Goal: Information Seeking & Learning: Learn about a topic

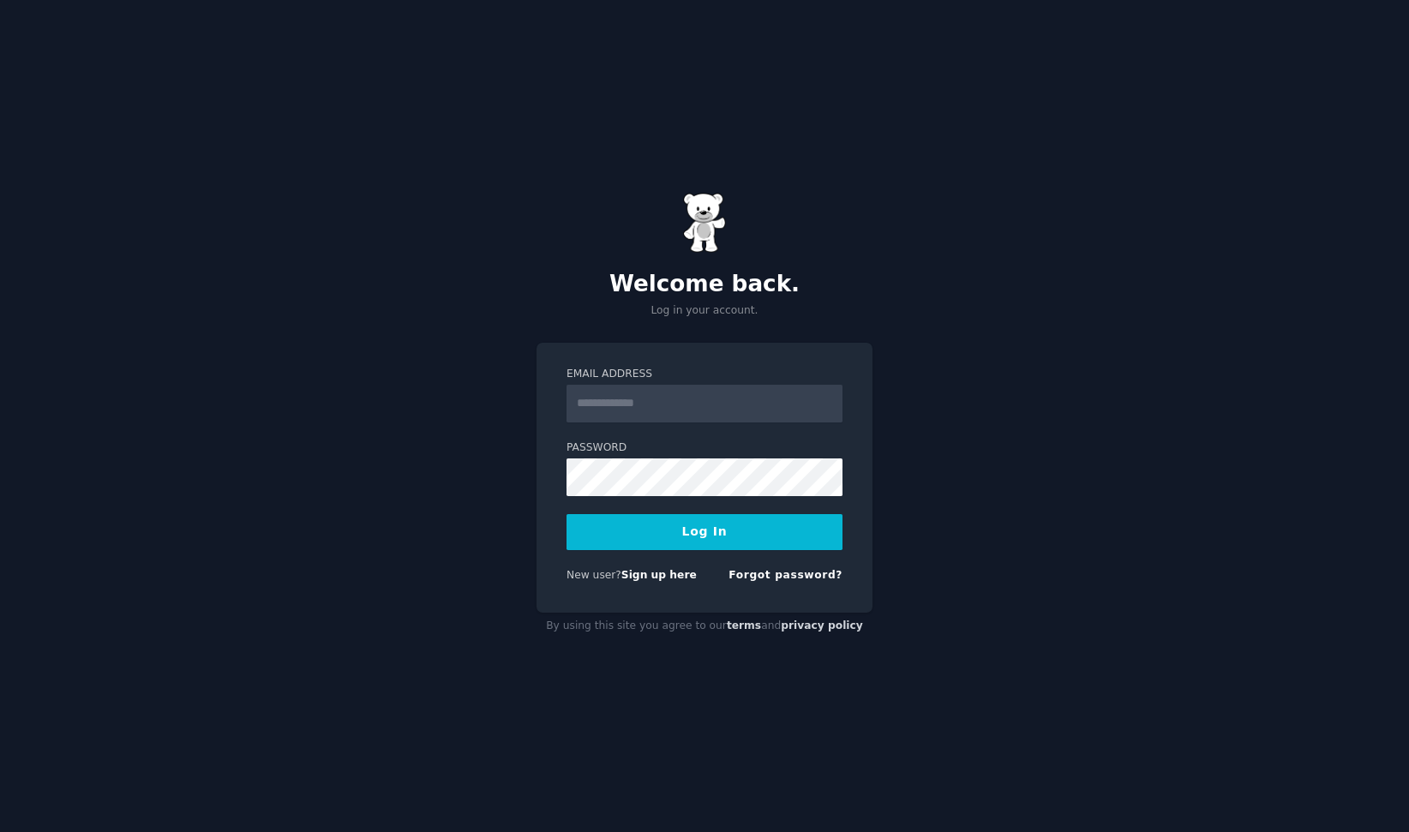
type input "**********"
click at [769, 538] on button "Log In" at bounding box center [705, 532] width 276 height 36
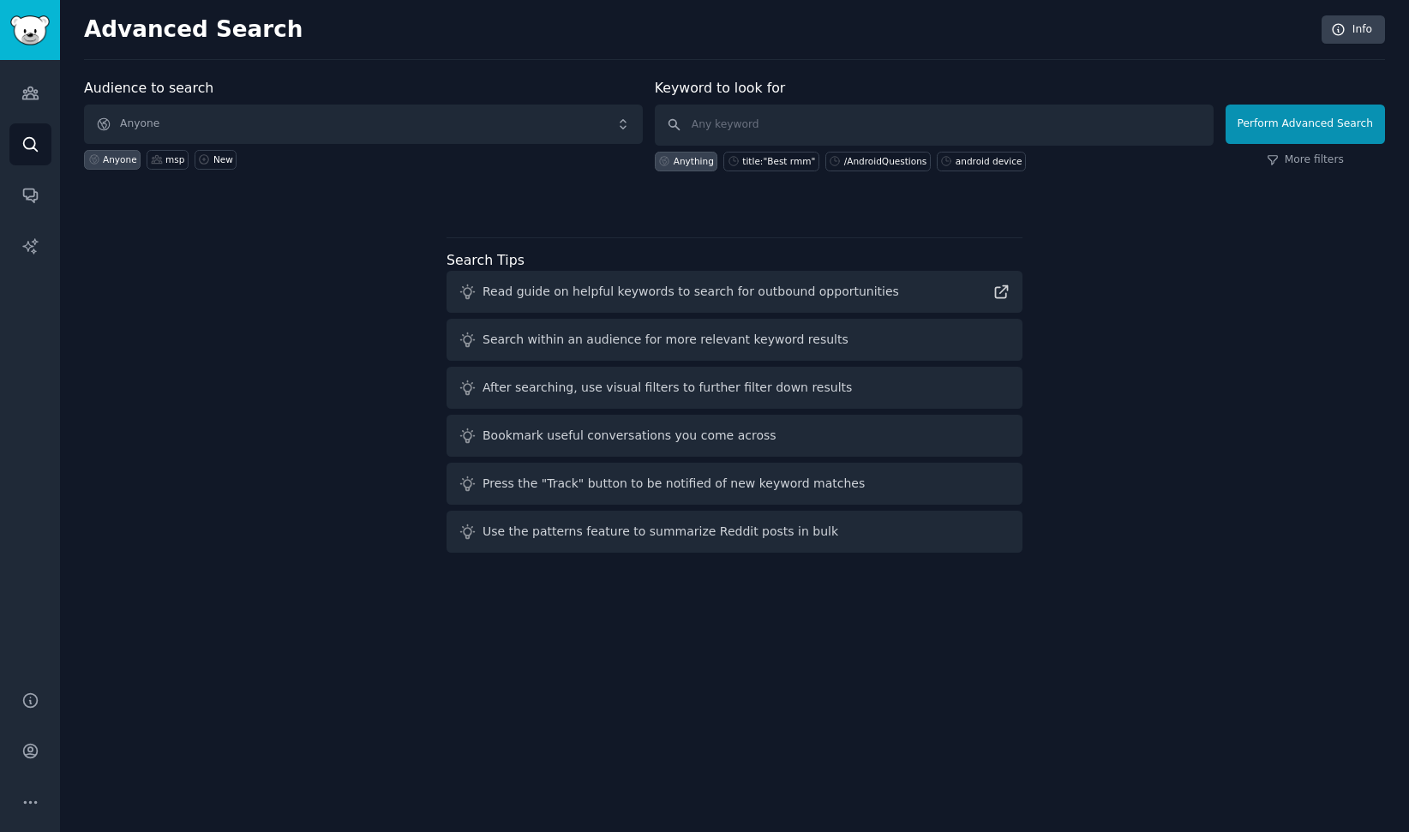
click at [219, 310] on div "Audience to search Anyone Anyone msp New Keyword to look for Anything title:"Be…" at bounding box center [734, 319] width 1301 height 482
click at [24, 92] on icon "Sidebar" at bounding box center [29, 93] width 15 height 12
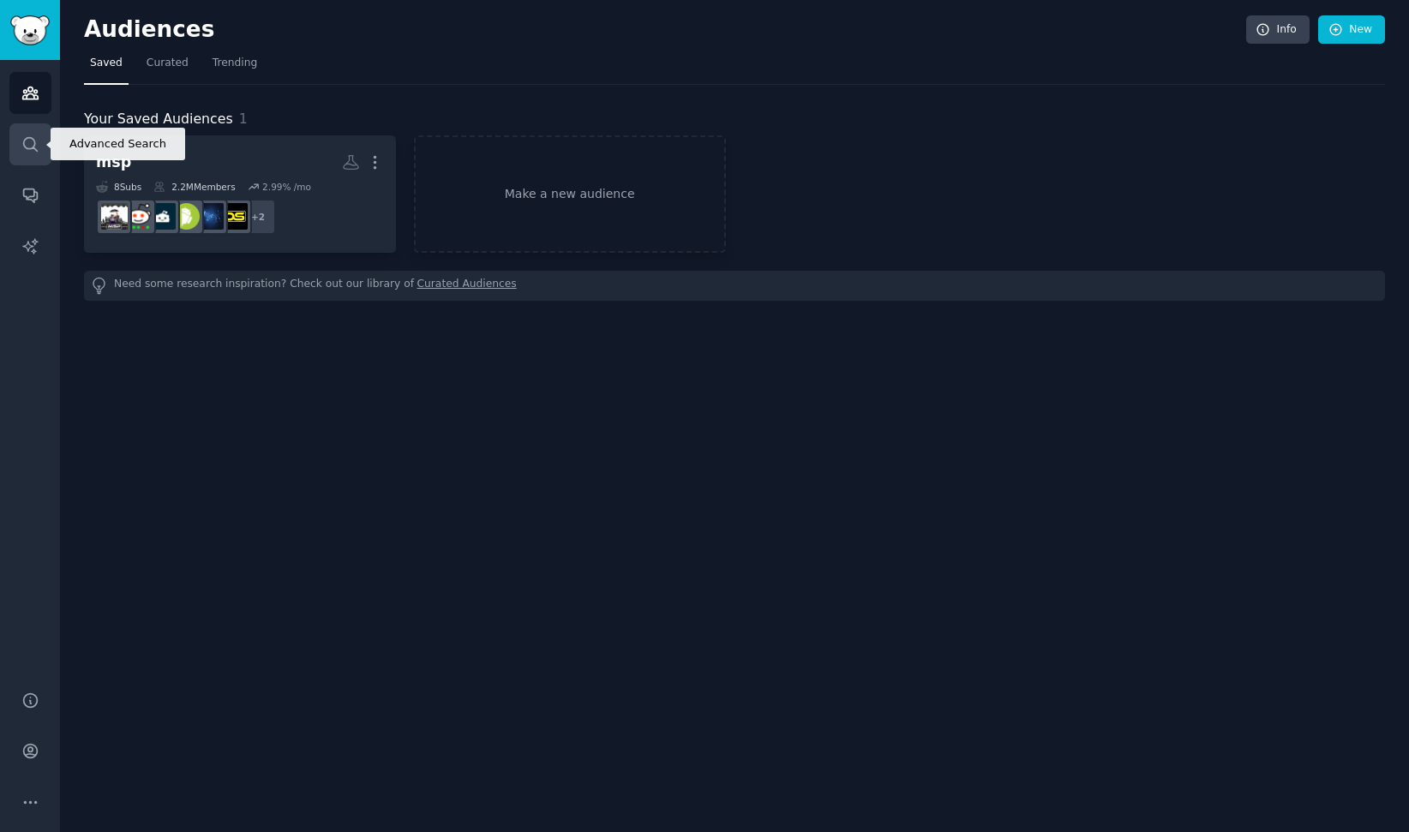
click at [19, 144] on link "Search" at bounding box center [30, 144] width 42 height 42
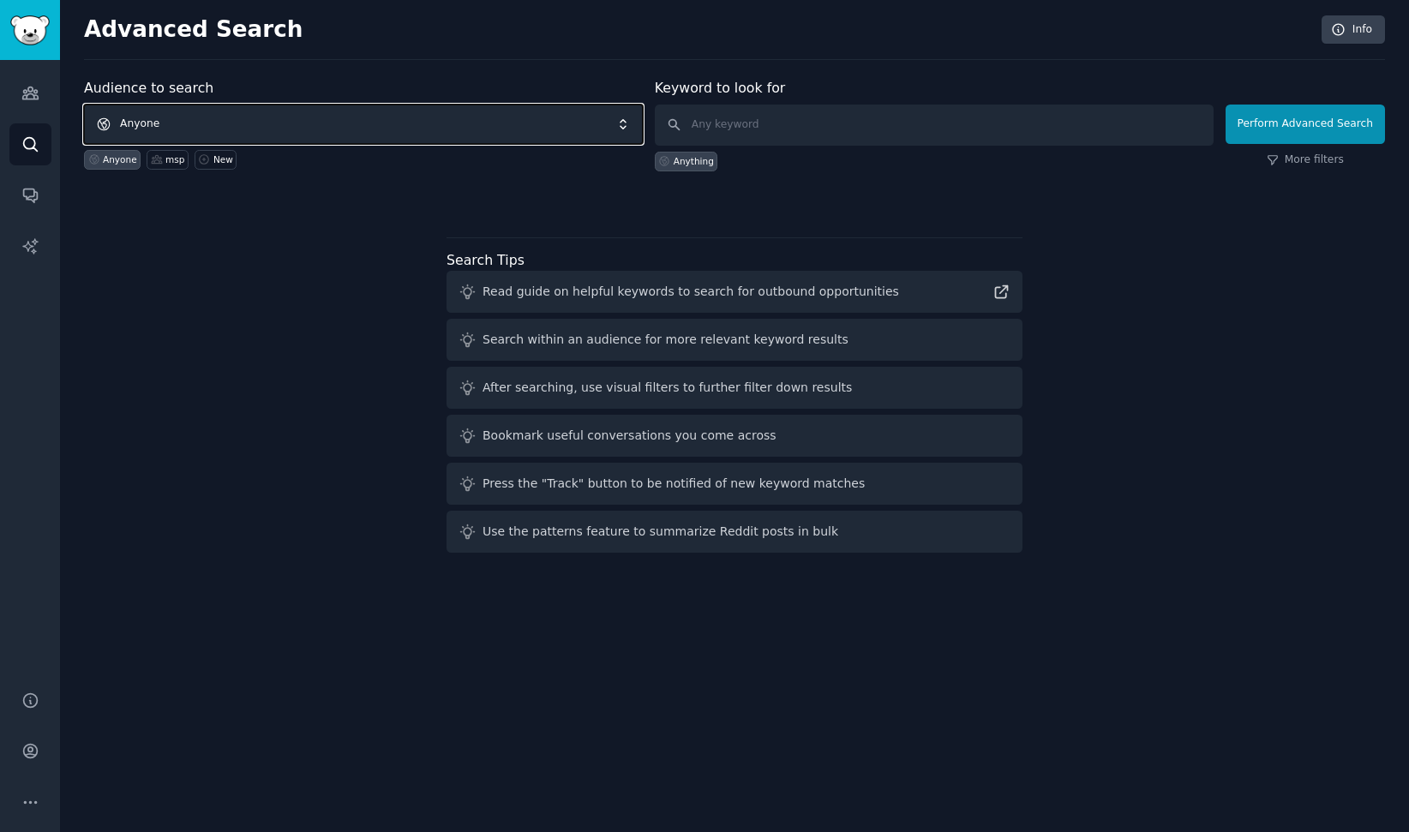
click at [411, 135] on span "Anyone" at bounding box center [363, 124] width 559 height 39
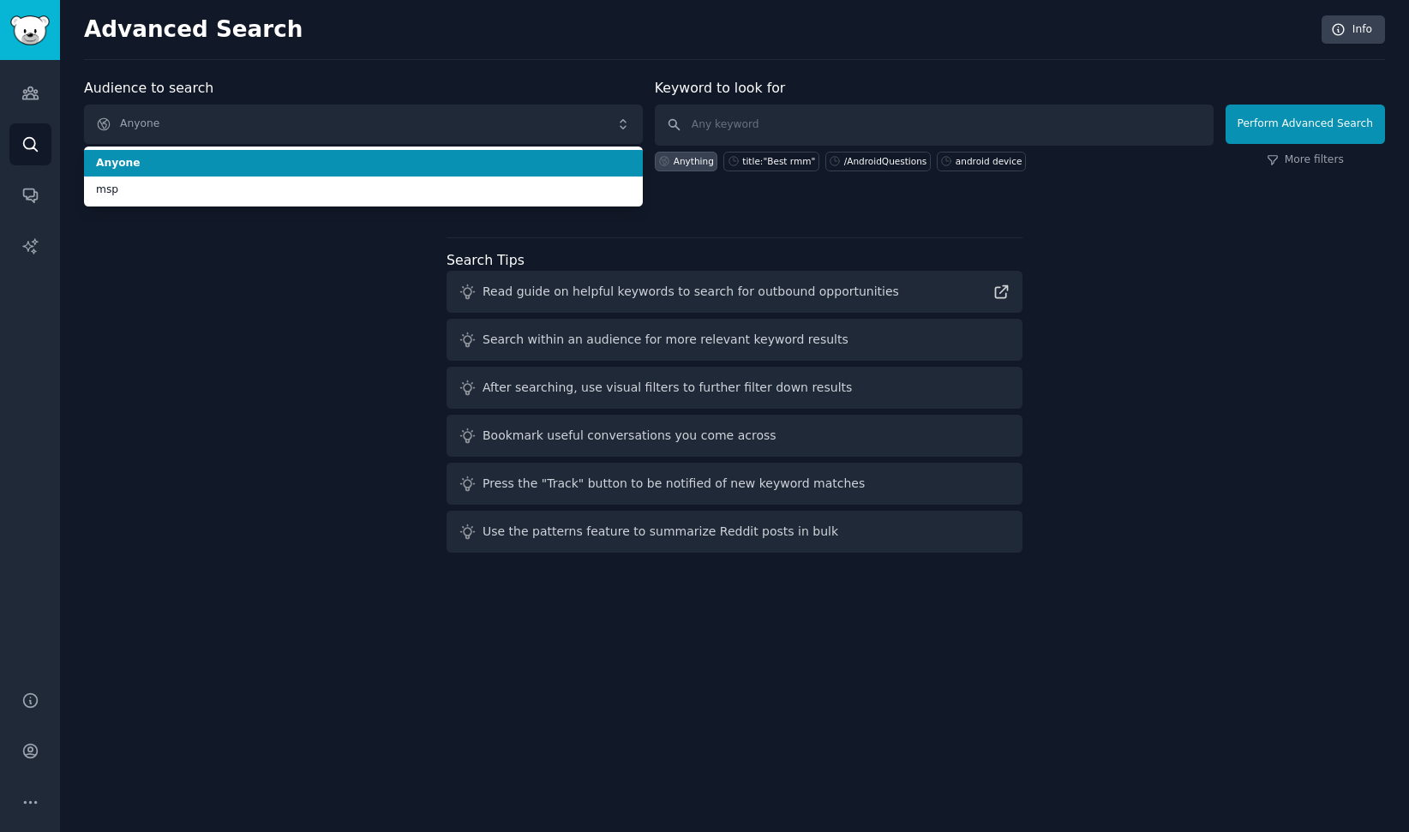
click at [393, 161] on span "Anyone" at bounding box center [363, 163] width 535 height 15
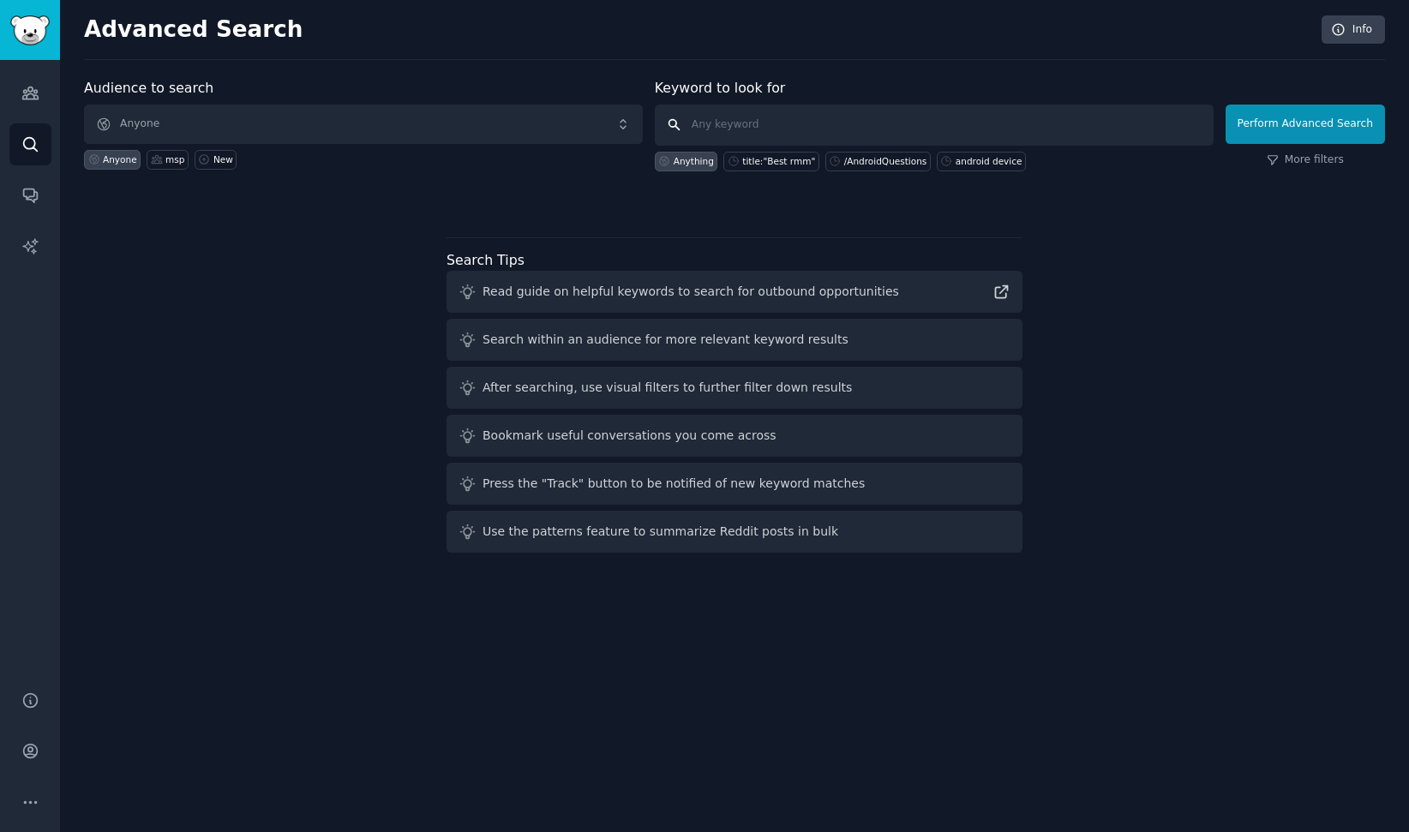
click at [776, 123] on input "text" at bounding box center [934, 125] width 559 height 41
type input "M"
type input "android MDM"
click button "Perform Advanced Search" at bounding box center [1305, 124] width 159 height 39
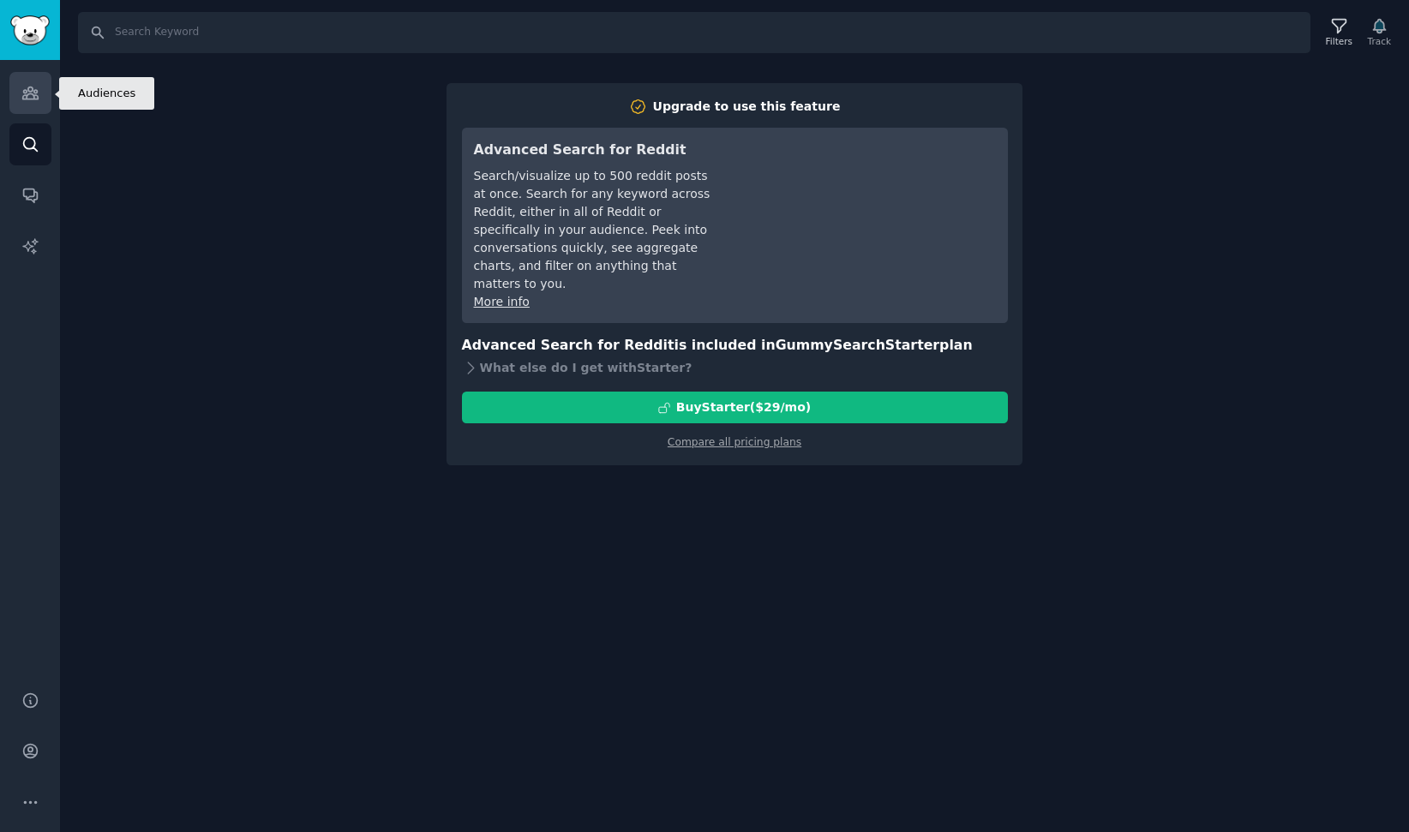
click at [26, 92] on icon "Sidebar" at bounding box center [29, 93] width 15 height 12
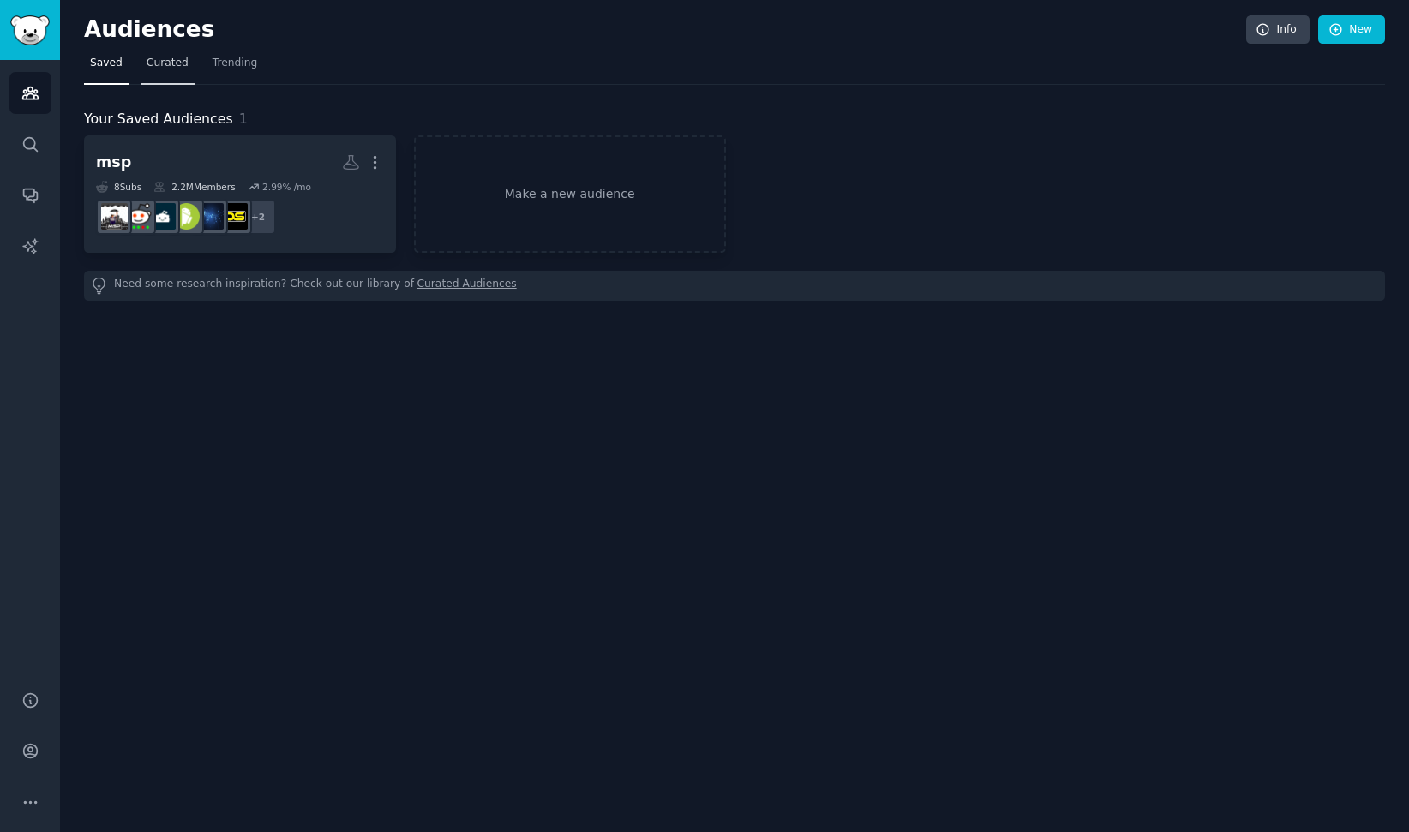
click at [181, 63] on span "Curated" at bounding box center [168, 63] width 42 height 15
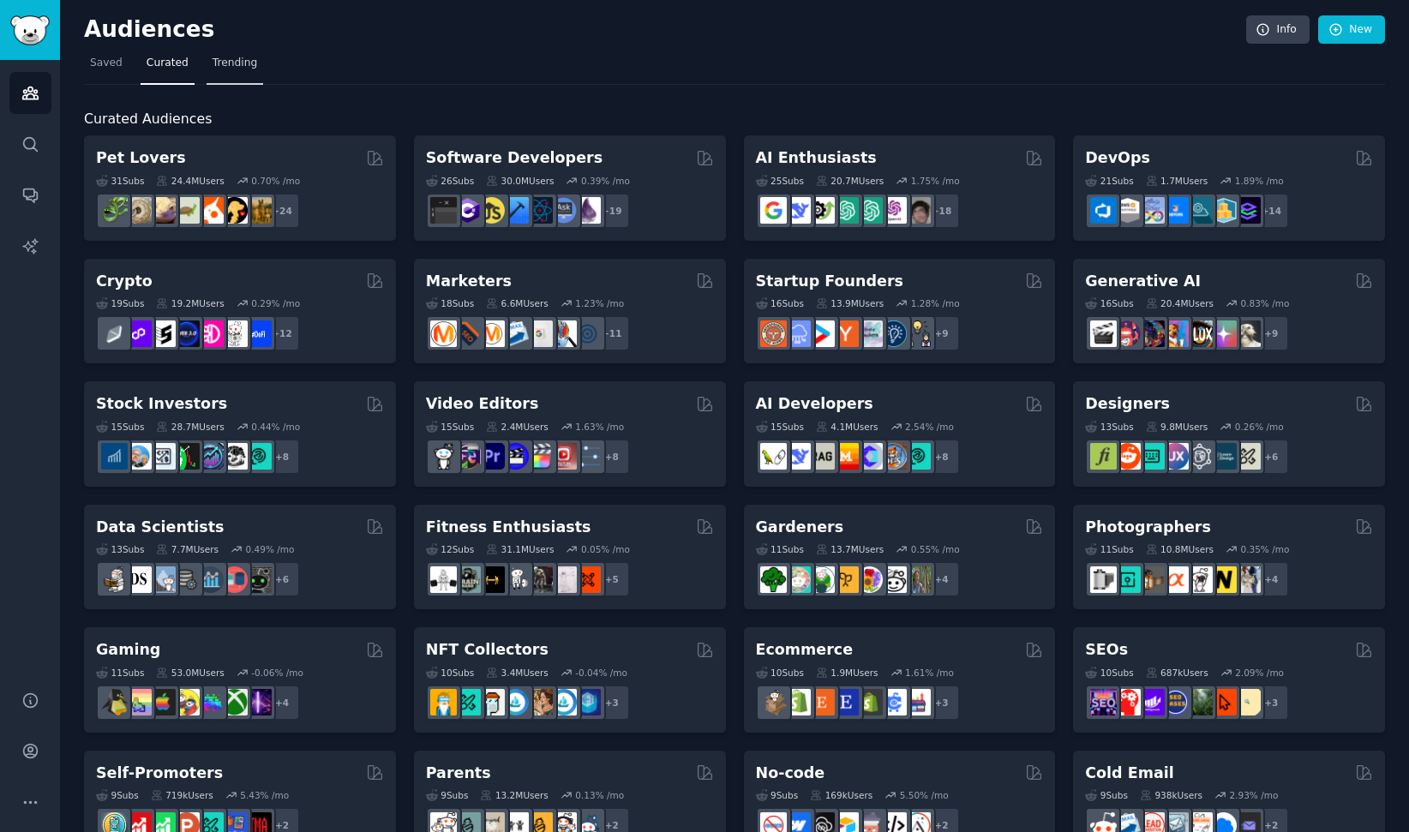
click at [240, 63] on span "Trending" at bounding box center [235, 63] width 45 height 15
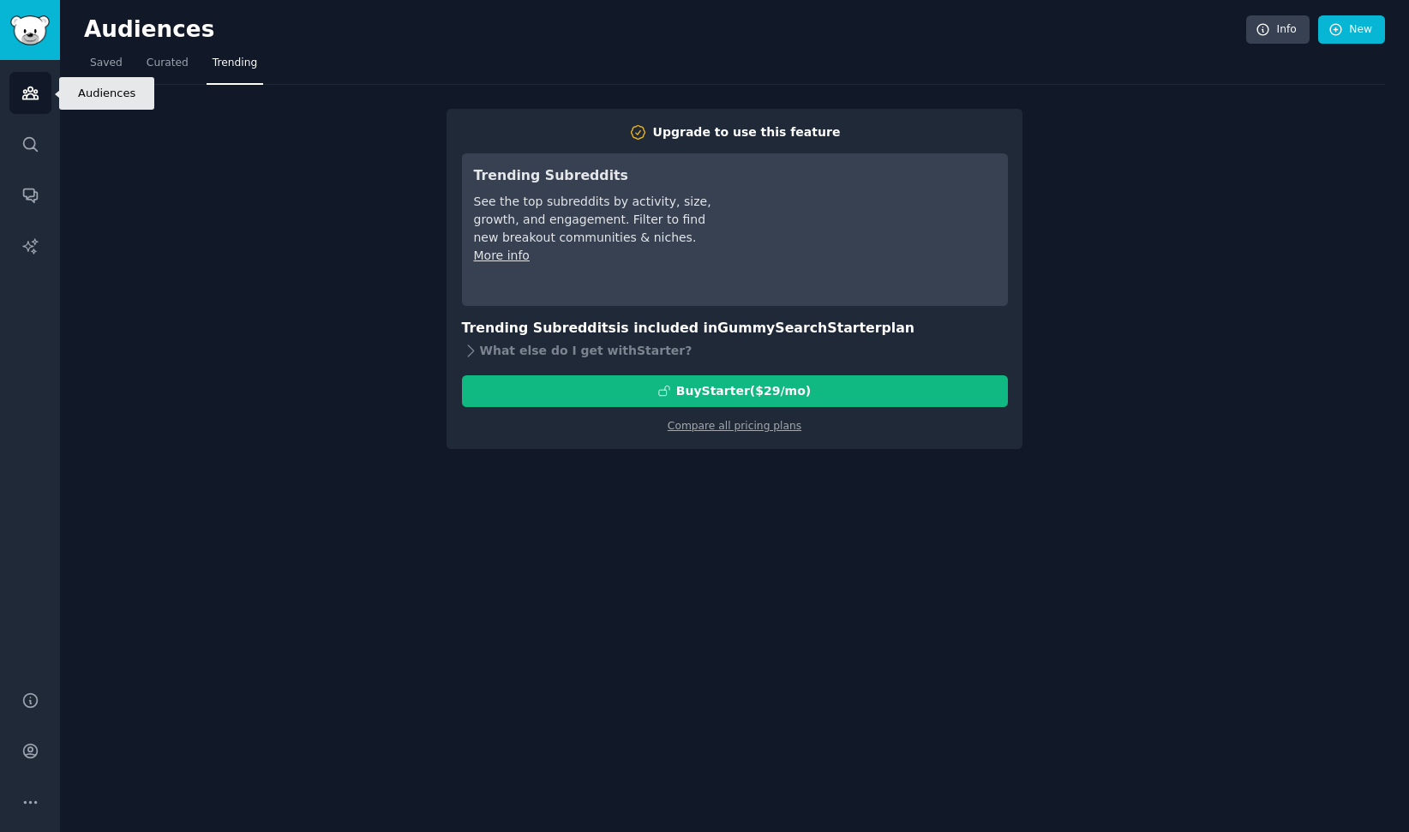
click at [35, 101] on icon "Sidebar" at bounding box center [30, 93] width 18 height 18
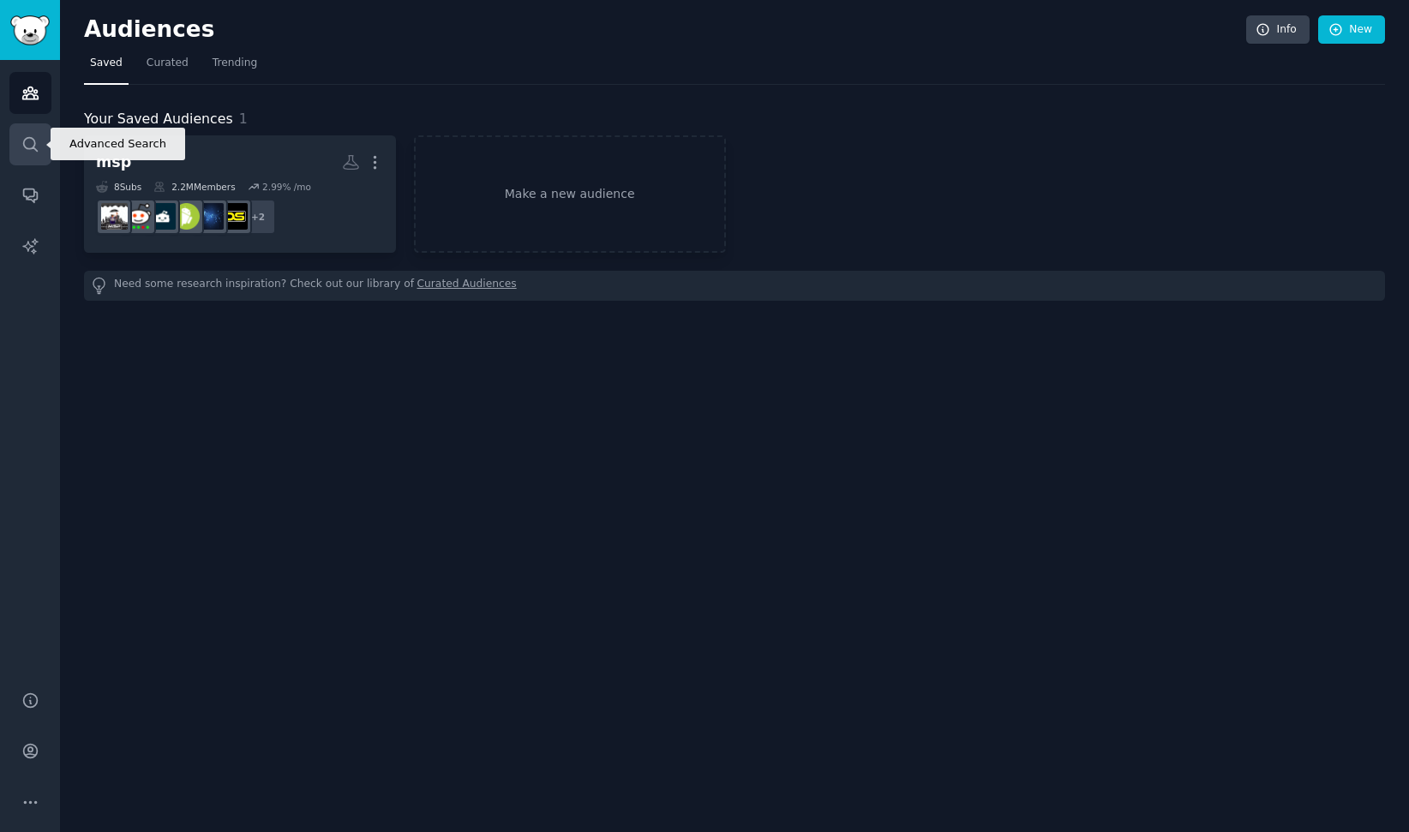
click at [10, 147] on link "Search" at bounding box center [30, 144] width 42 height 42
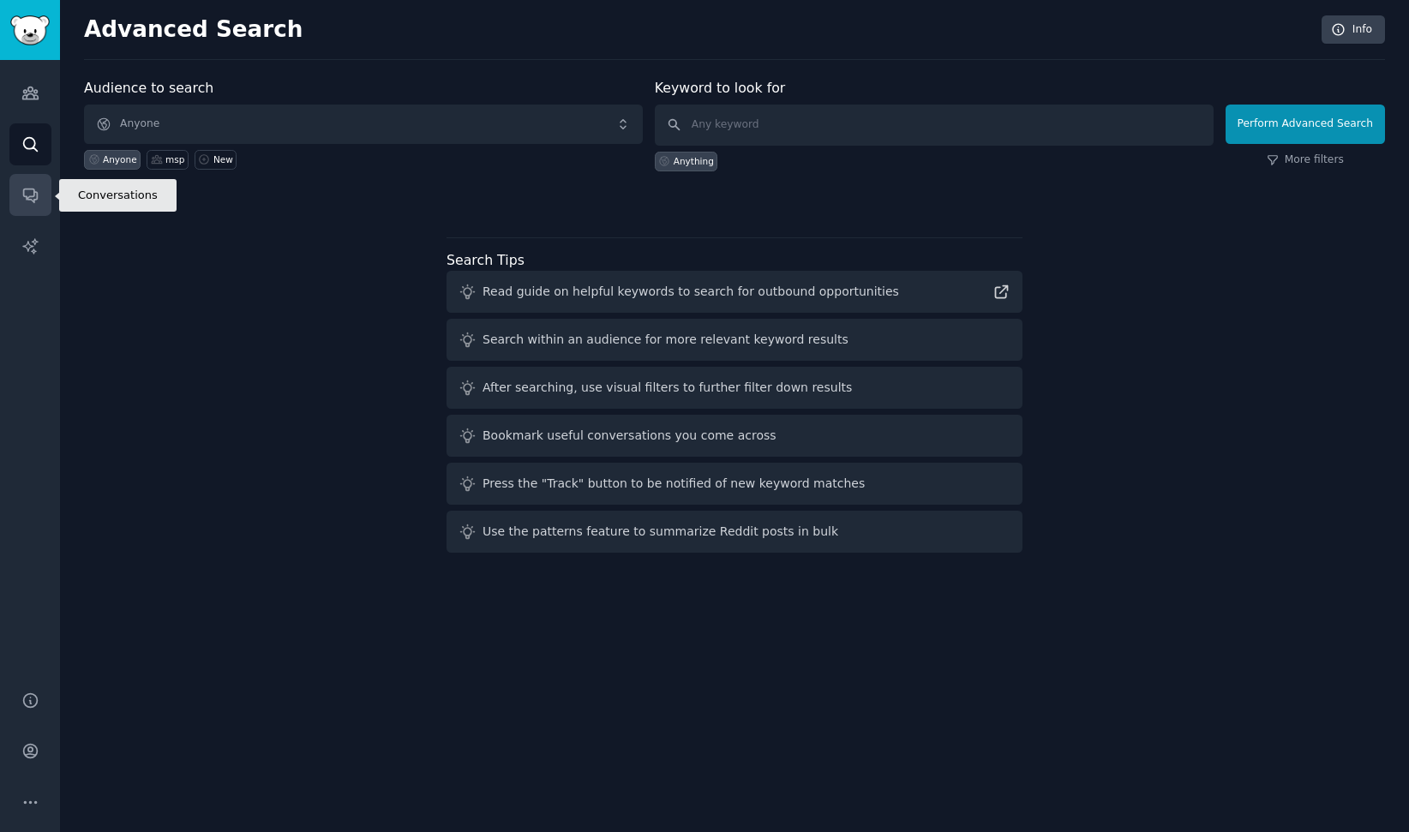
click at [28, 193] on icon "Sidebar" at bounding box center [30, 195] width 18 height 18
